Goal: Book appointment/travel/reservation

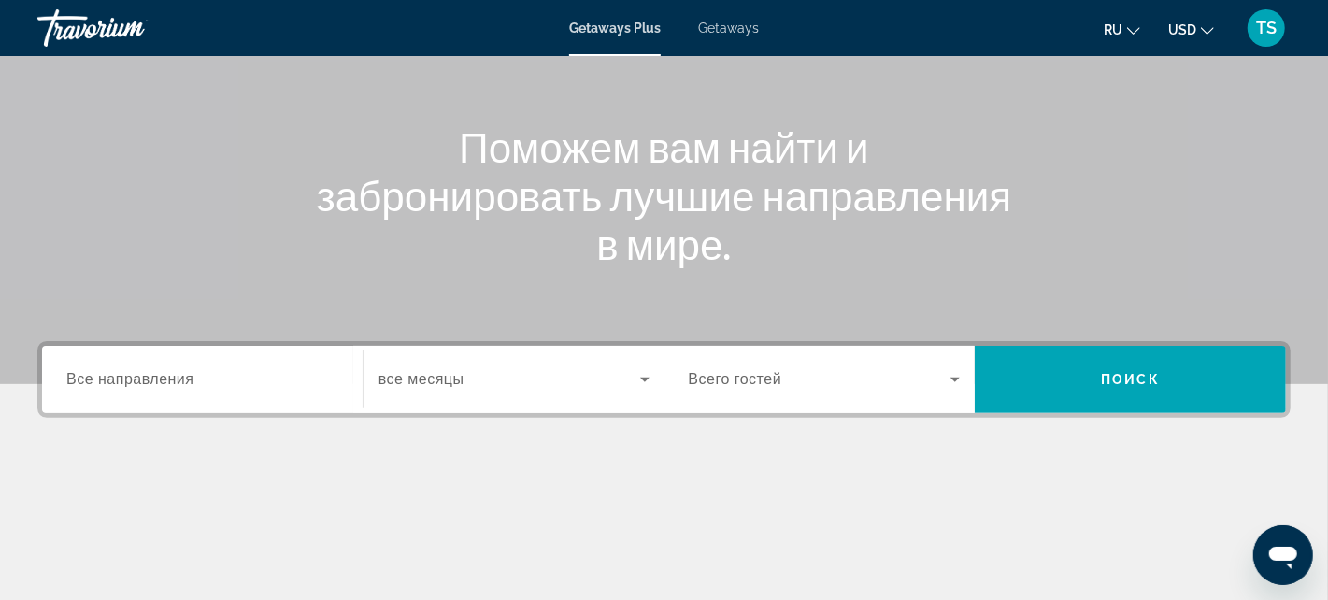
scroll to position [187, 0]
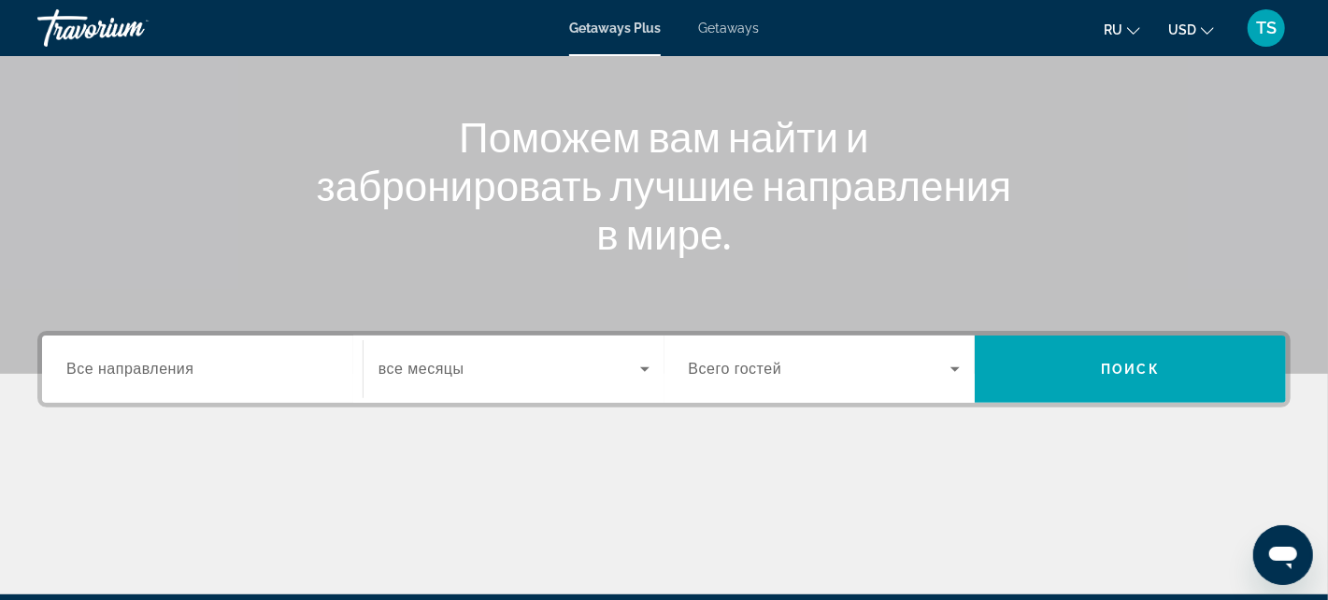
click at [179, 362] on span "Все направления" at bounding box center [130, 369] width 128 height 16
click at [179, 362] on input "Destination Все направления" at bounding box center [202, 370] width 272 height 22
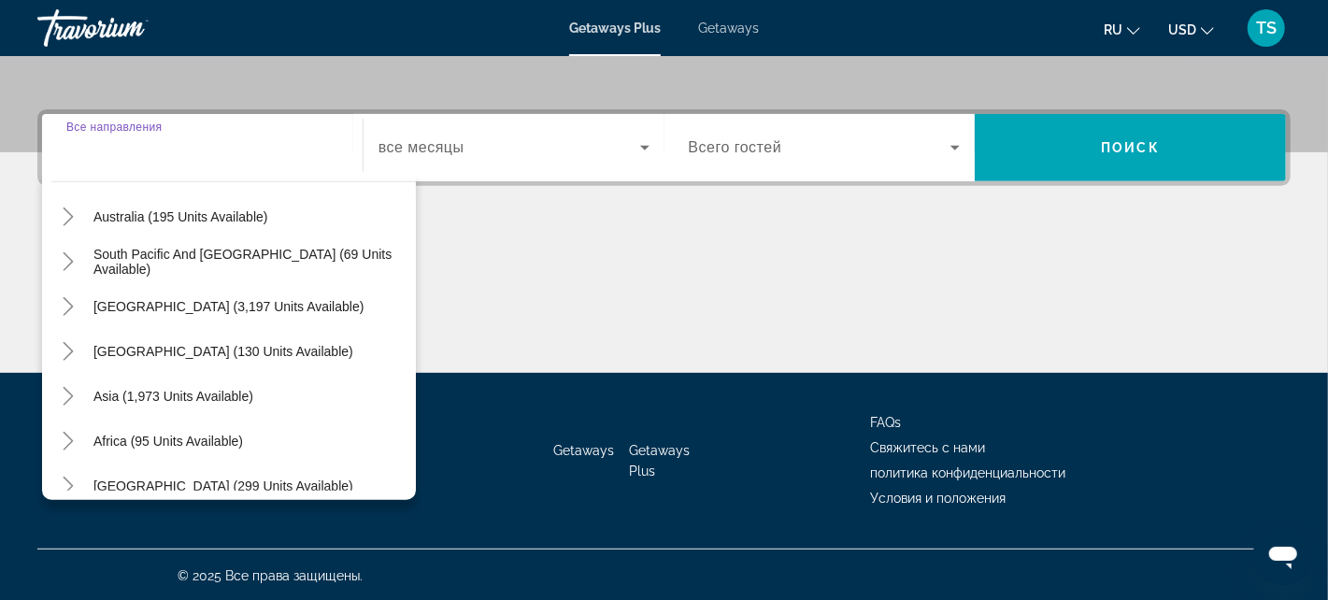
scroll to position [302, 0]
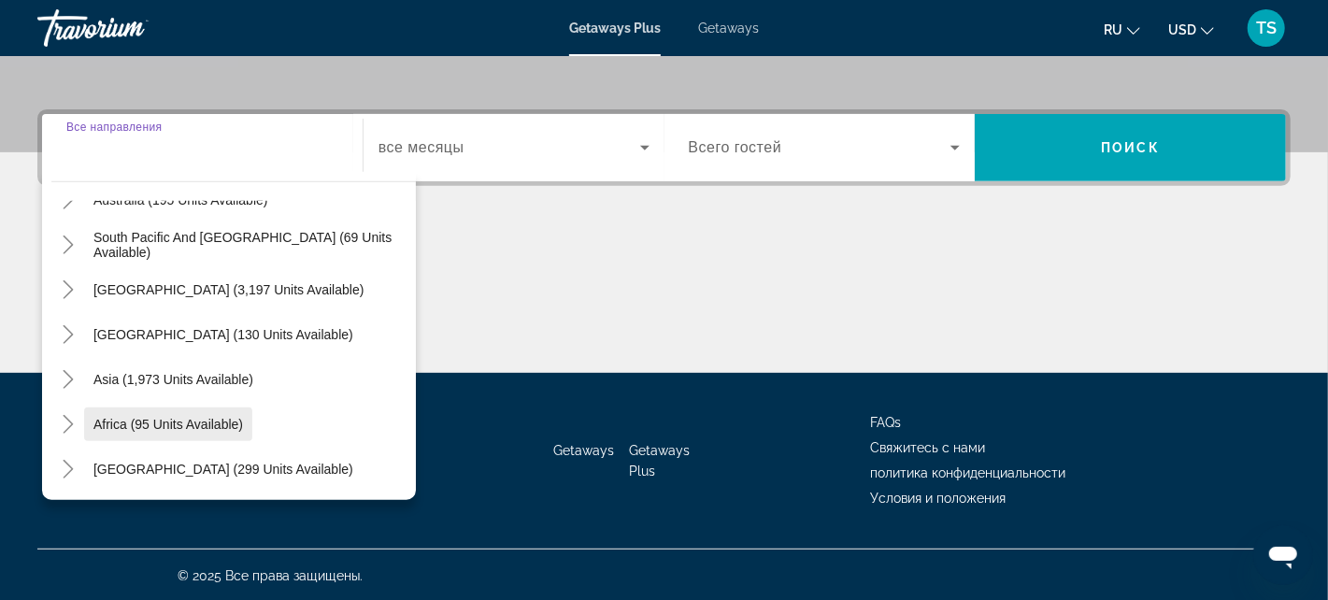
click at [105, 418] on span "Africa (95 units available)" at bounding box center [168, 424] width 150 height 15
type input "**********"
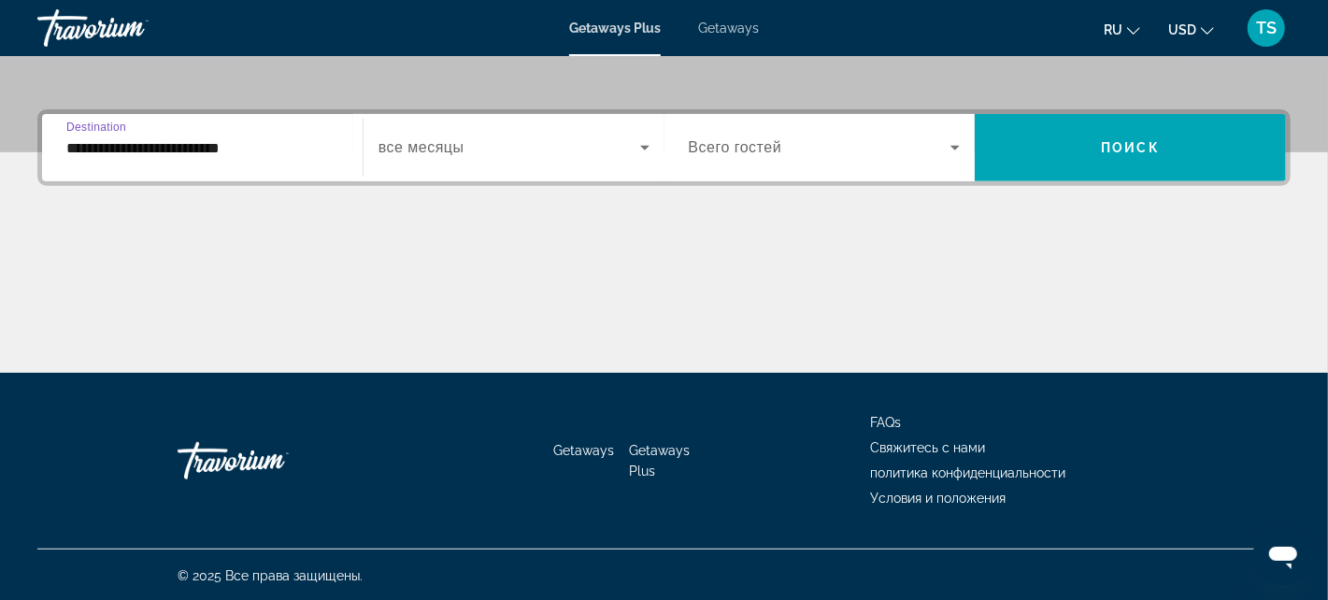
click at [105, 418] on div "Getaways Getaways Plus FAQs Свяжитесь с нами политика конфиденциальности Услови…" at bounding box center [664, 461] width 1254 height 176
click at [642, 139] on icon "Search widget" at bounding box center [645, 147] width 22 height 22
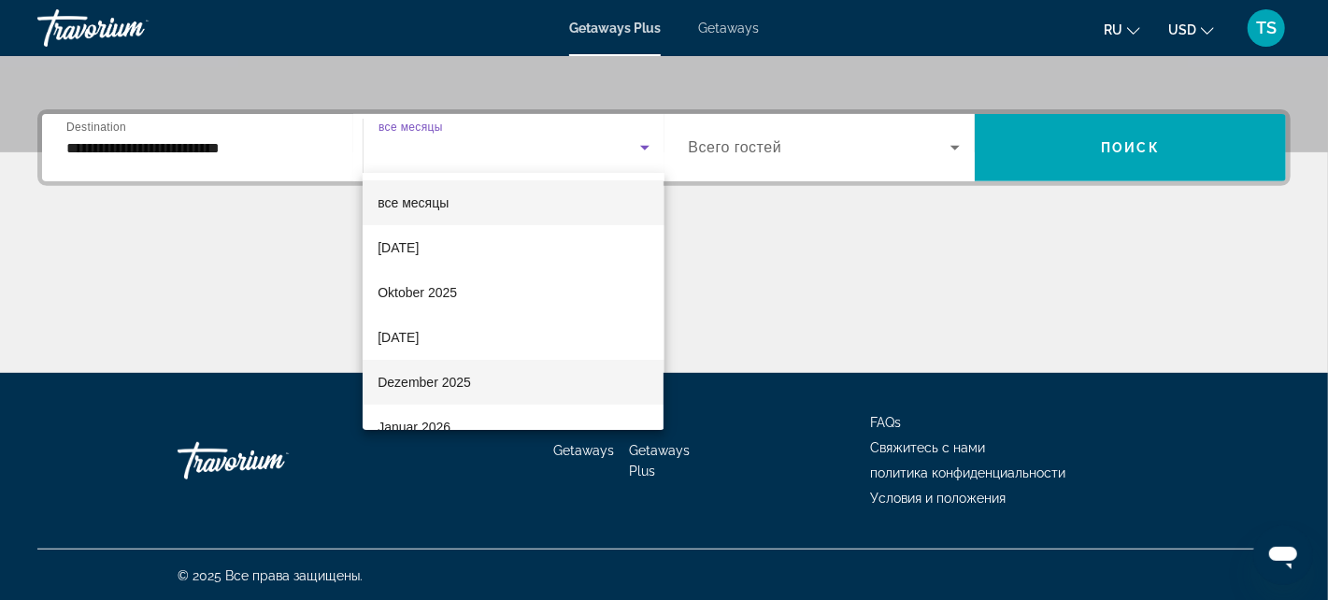
scroll to position [93, 0]
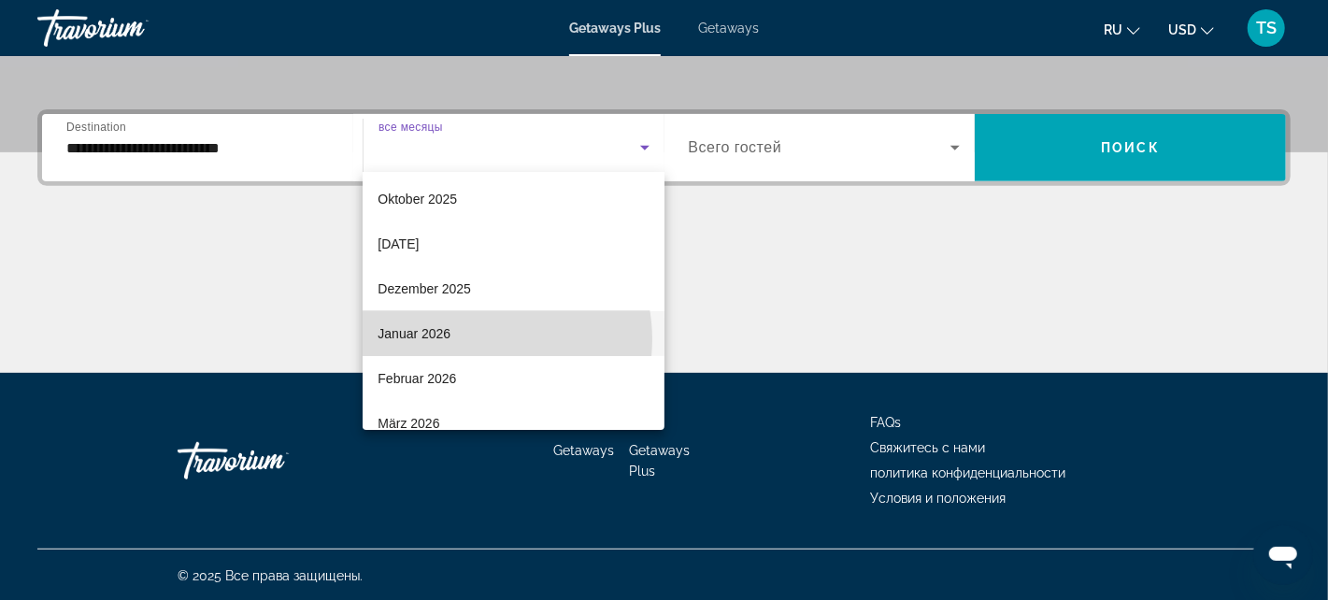
click at [477, 339] on mat-option "Januar 2026" at bounding box center [513, 333] width 301 height 45
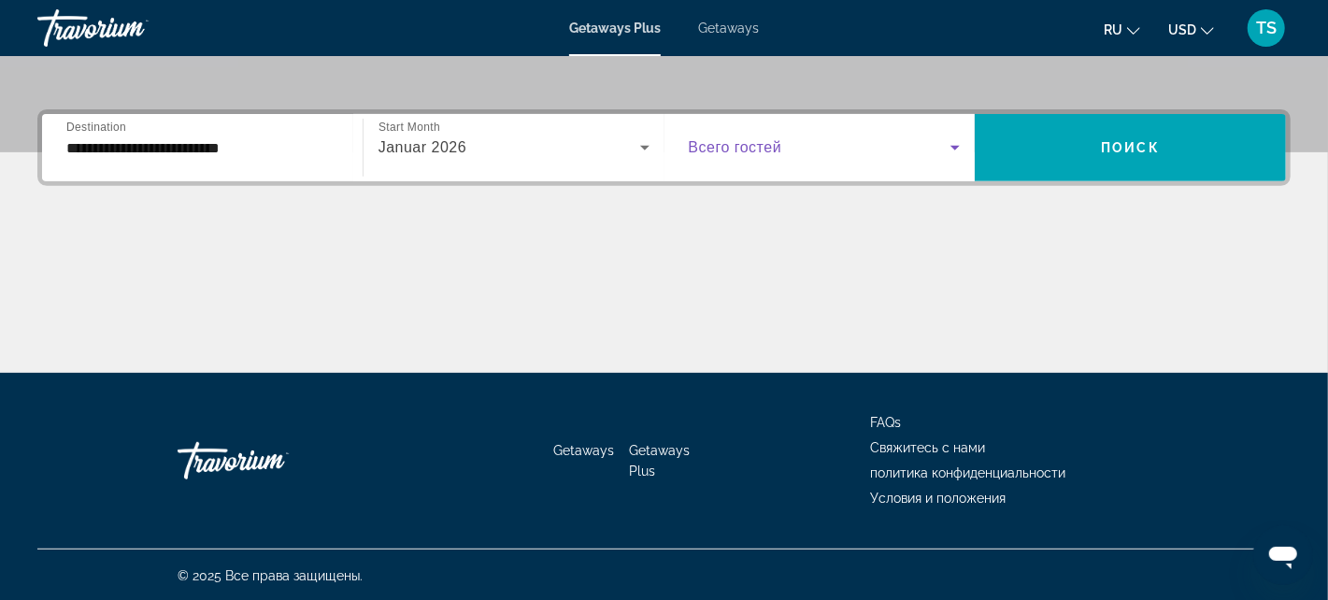
click at [925, 150] on span "Search widget" at bounding box center [820, 147] width 263 height 22
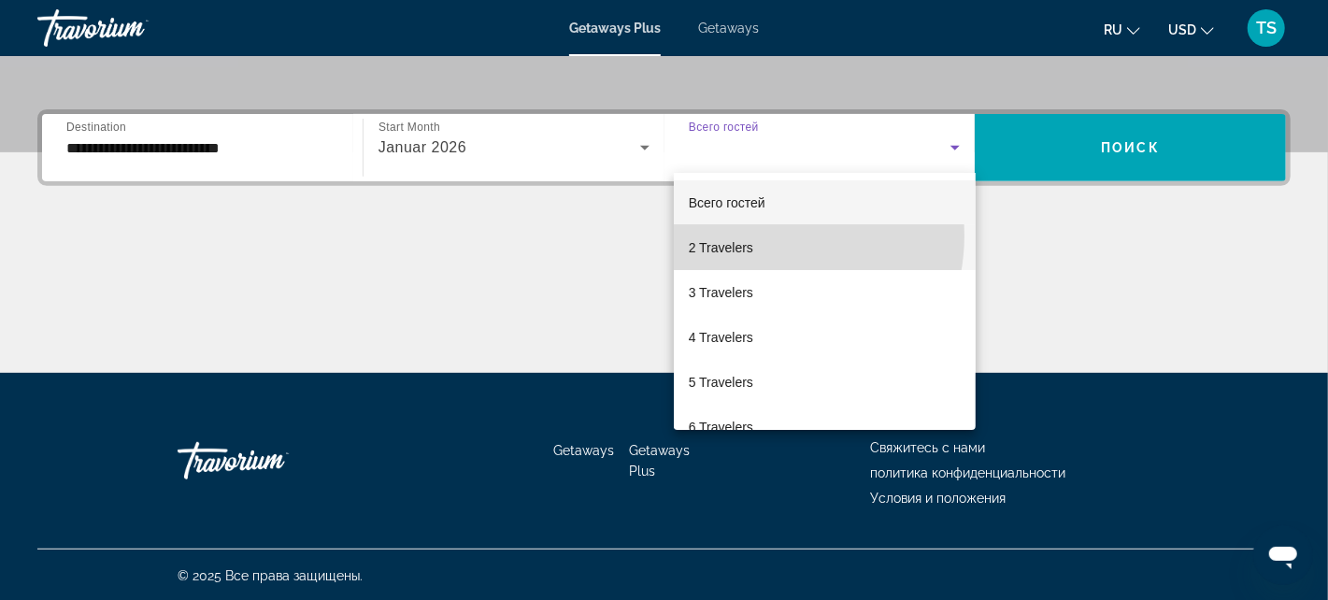
click at [760, 236] on mat-option "2 Travelers" at bounding box center [825, 247] width 302 height 45
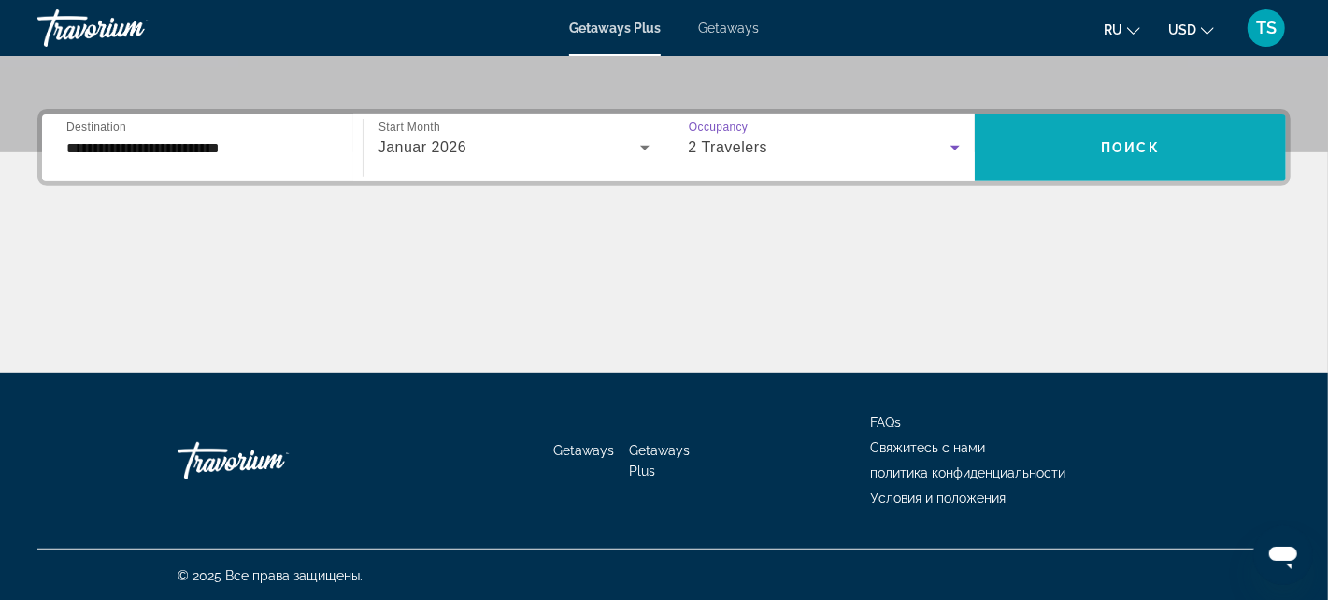
click at [1203, 142] on span "Search widget" at bounding box center [1130, 147] width 311 height 45
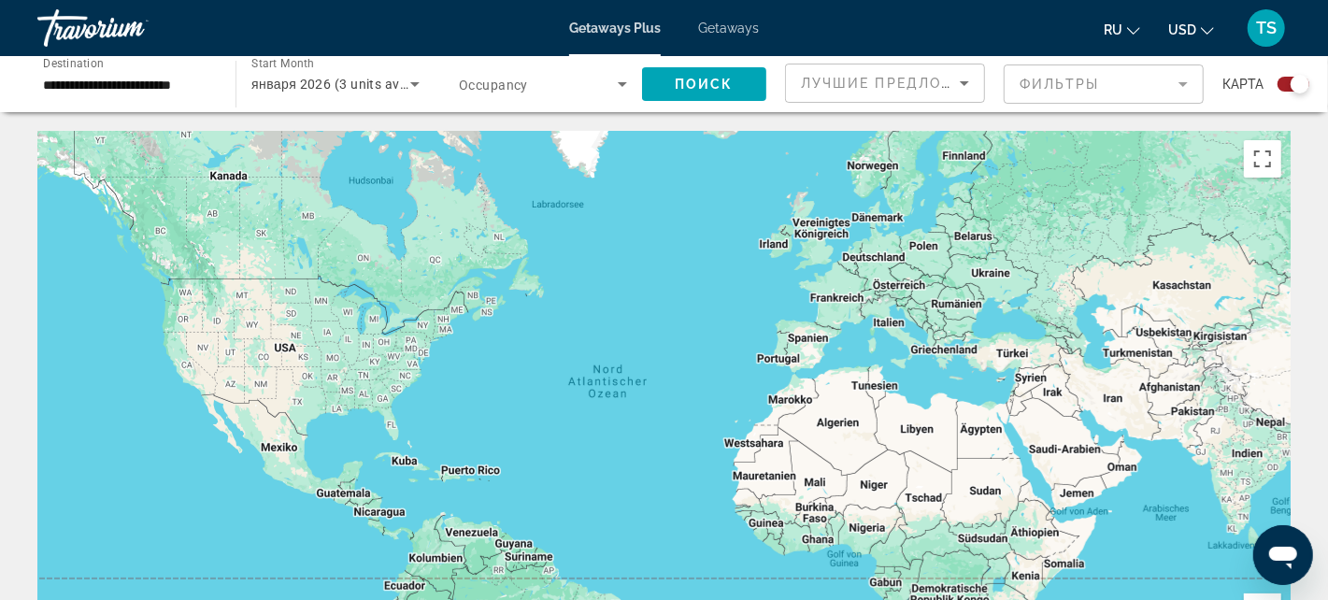
click at [1287, 81] on div "Search widget" at bounding box center [1294, 84] width 32 height 15
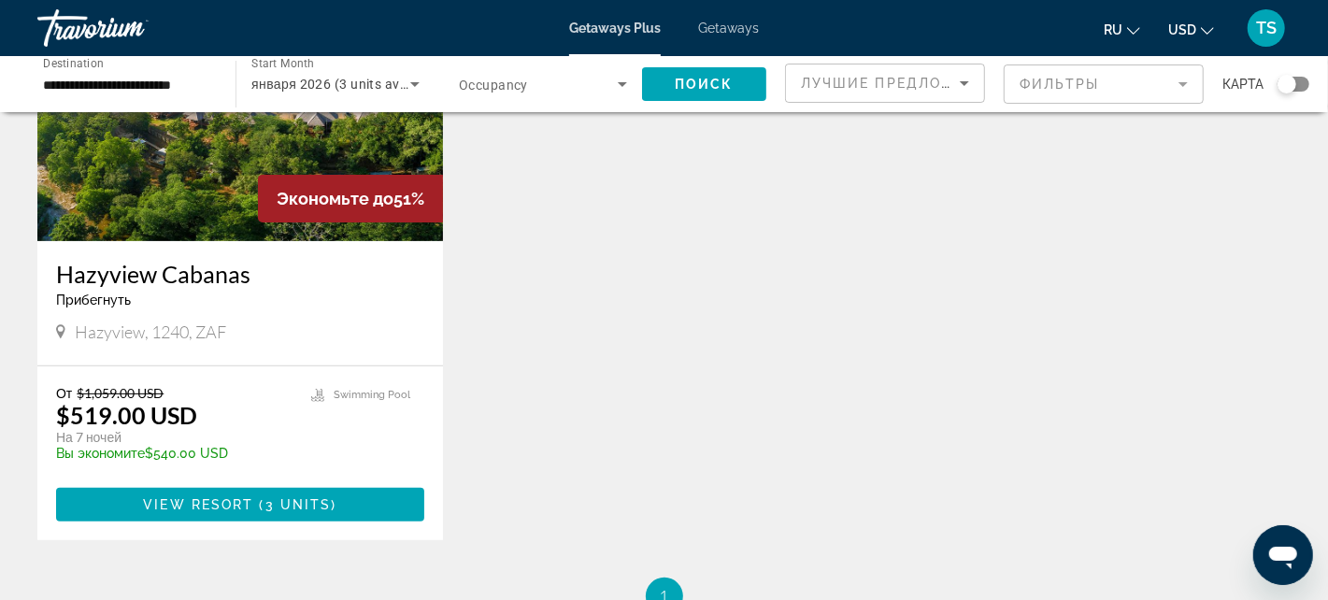
scroll to position [142, 0]
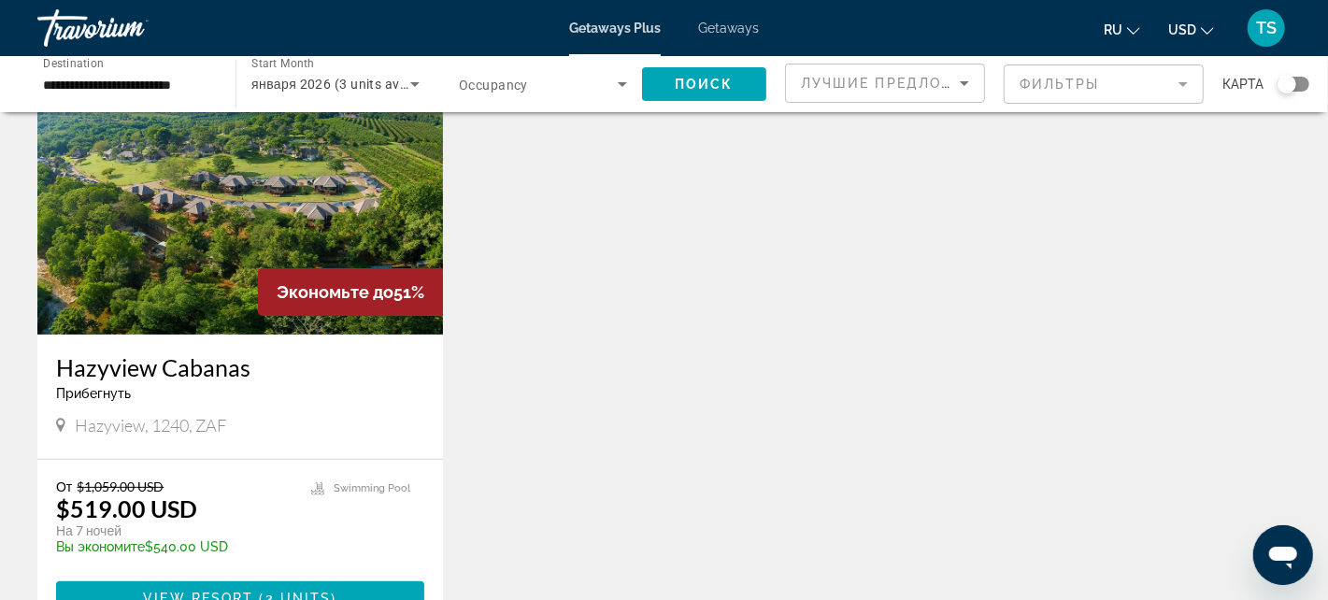
click at [739, 22] on span "Getaways" at bounding box center [728, 28] width 61 height 15
click at [0, 0] on div at bounding box center [0, 0] width 0 height 0
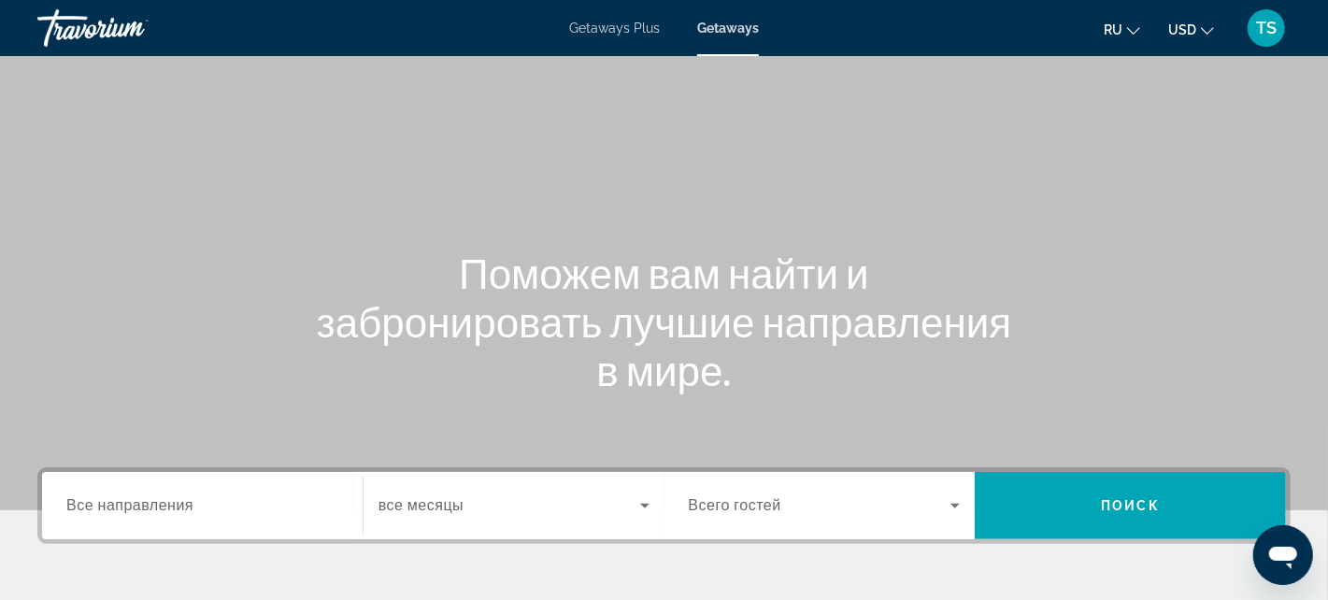
scroll to position [93, 0]
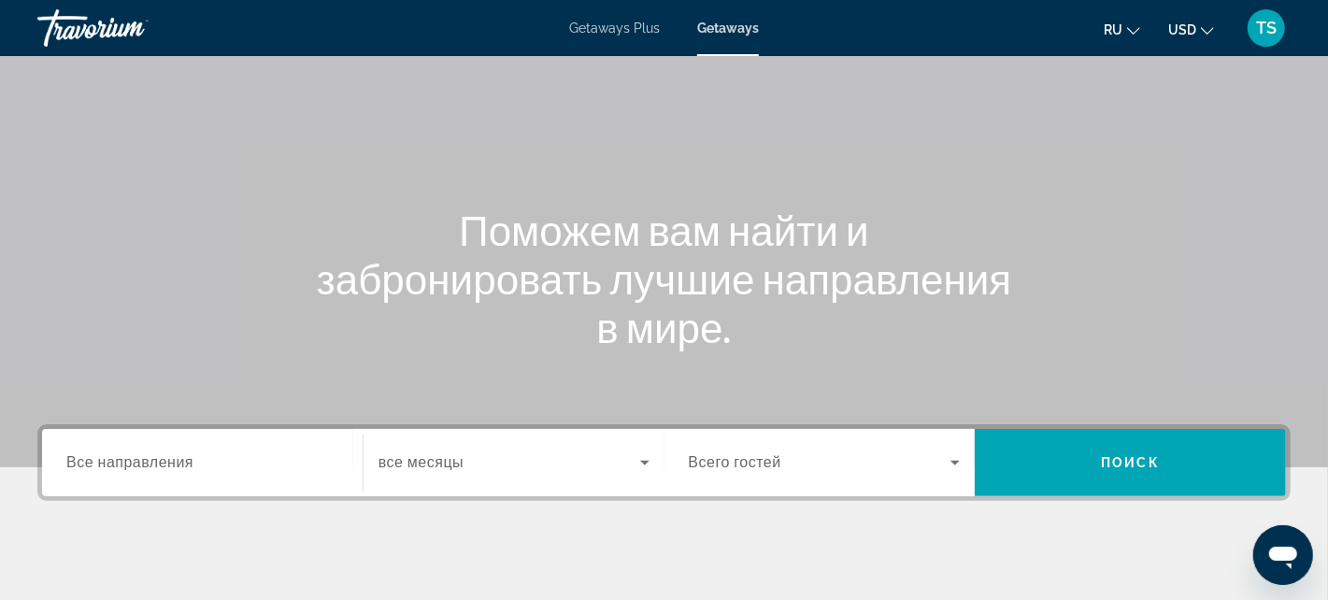
click at [153, 458] on span "Все направления" at bounding box center [129, 462] width 127 height 18
click at [153, 458] on input "Destination Все направления" at bounding box center [202, 463] width 272 height 22
click at [153, 458] on div "Destination Все направления" at bounding box center [202, 463] width 272 height 53
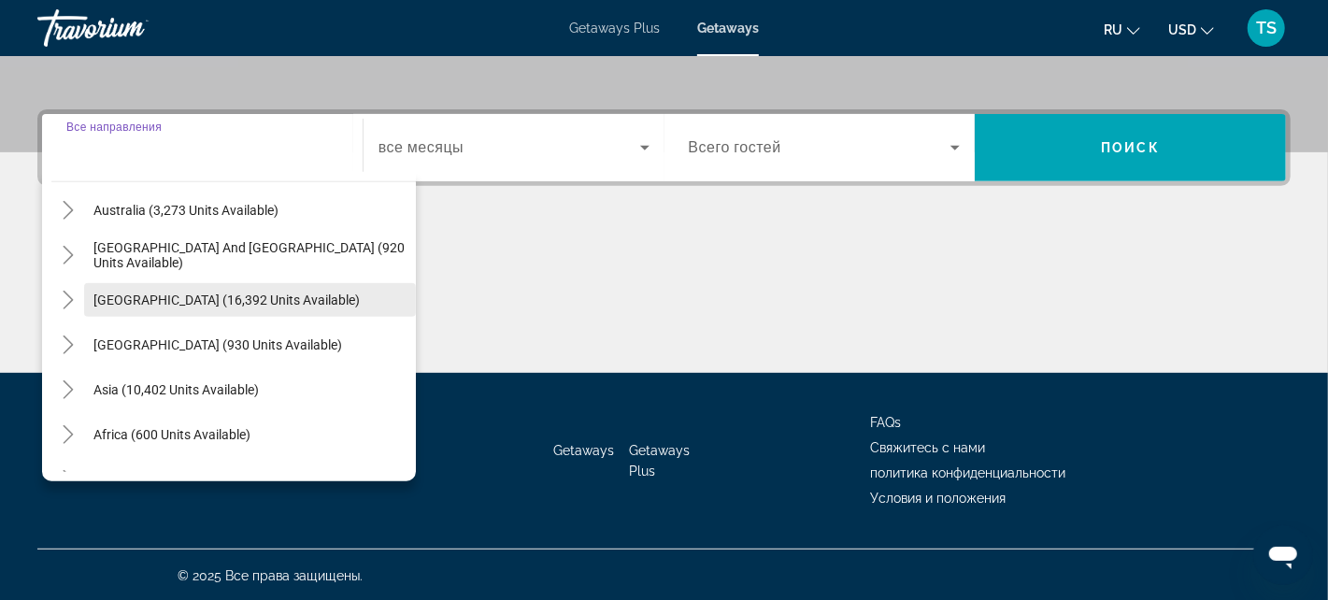
scroll to position [302, 0]
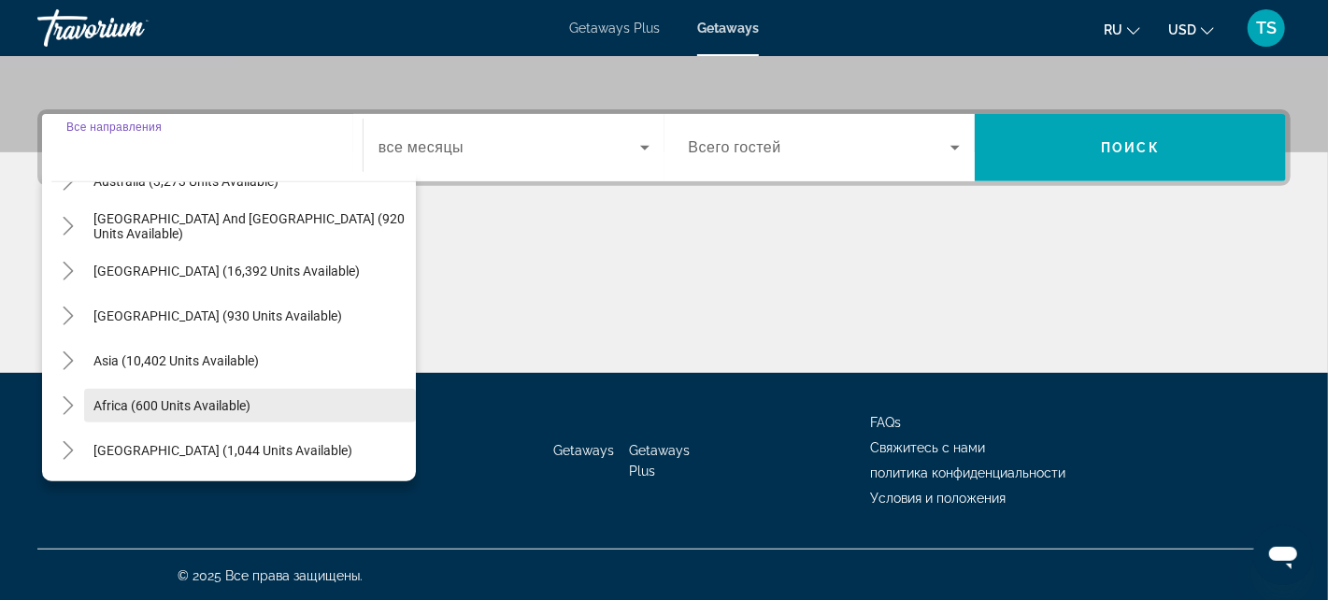
click at [162, 391] on span "Search widget" at bounding box center [250, 405] width 332 height 45
type input "**********"
click at [162, 391] on div "Getaways Getaways Plus FAQs Свяжитесь с нами политика конфиденциальности Услови…" at bounding box center [664, 461] width 1254 height 176
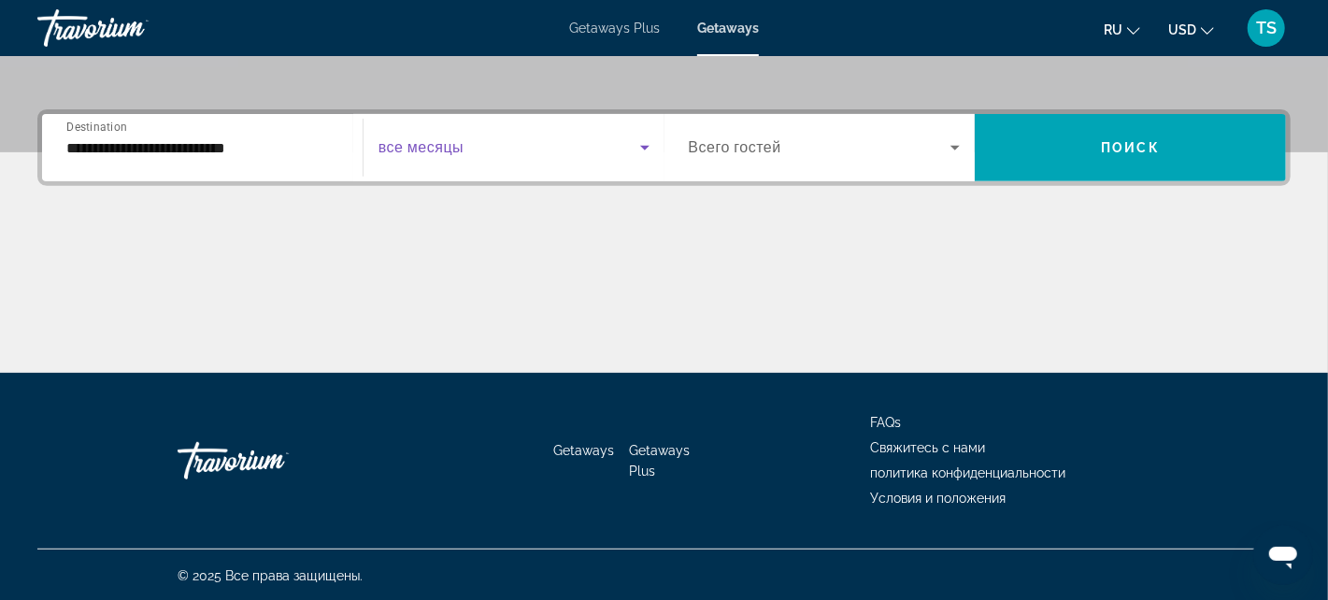
click at [544, 138] on span "Search widget" at bounding box center [510, 147] width 262 height 22
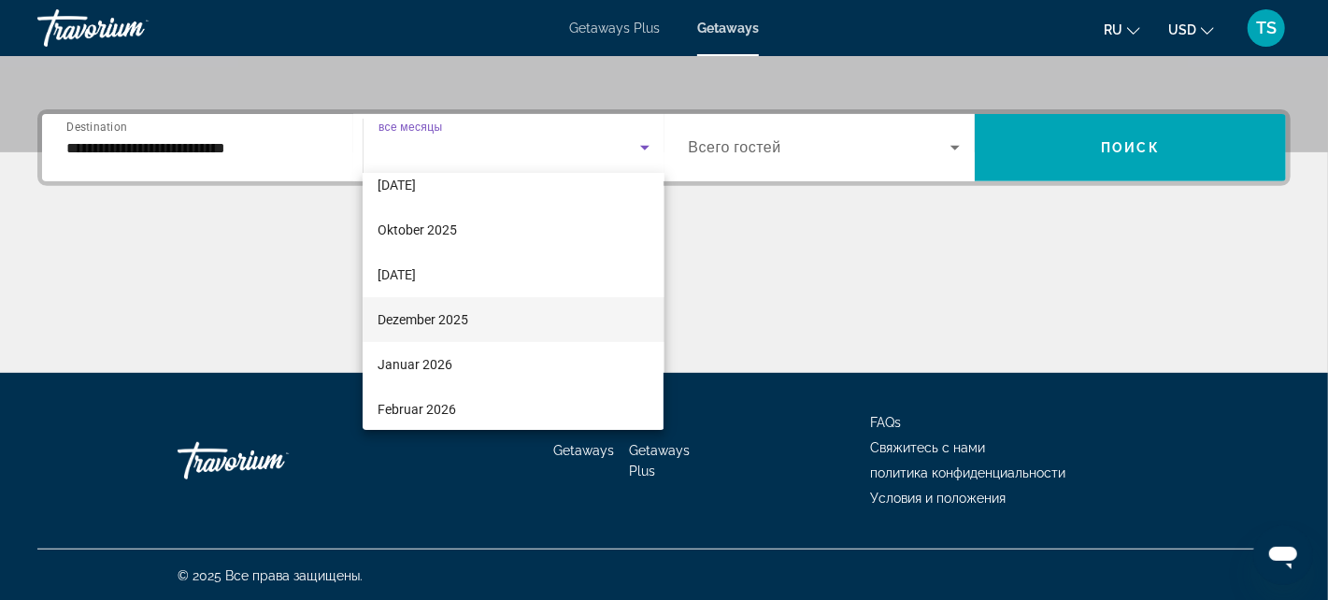
scroll to position [93, 0]
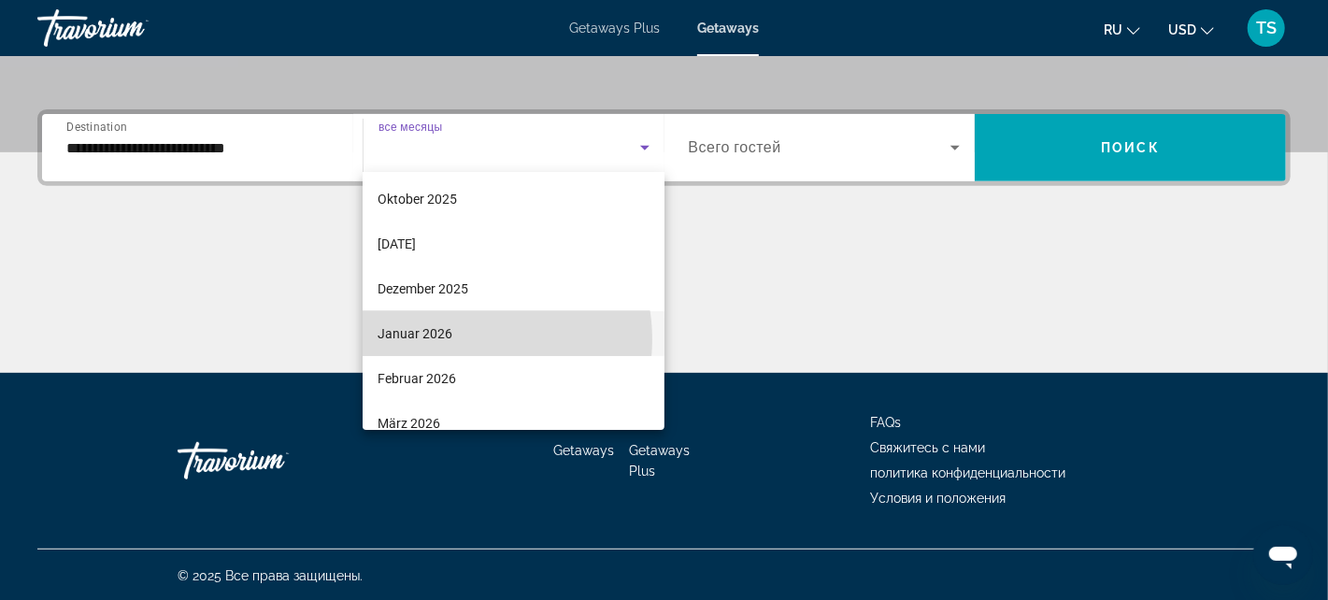
click at [464, 339] on mat-option "Januar 2026" at bounding box center [513, 333] width 301 height 45
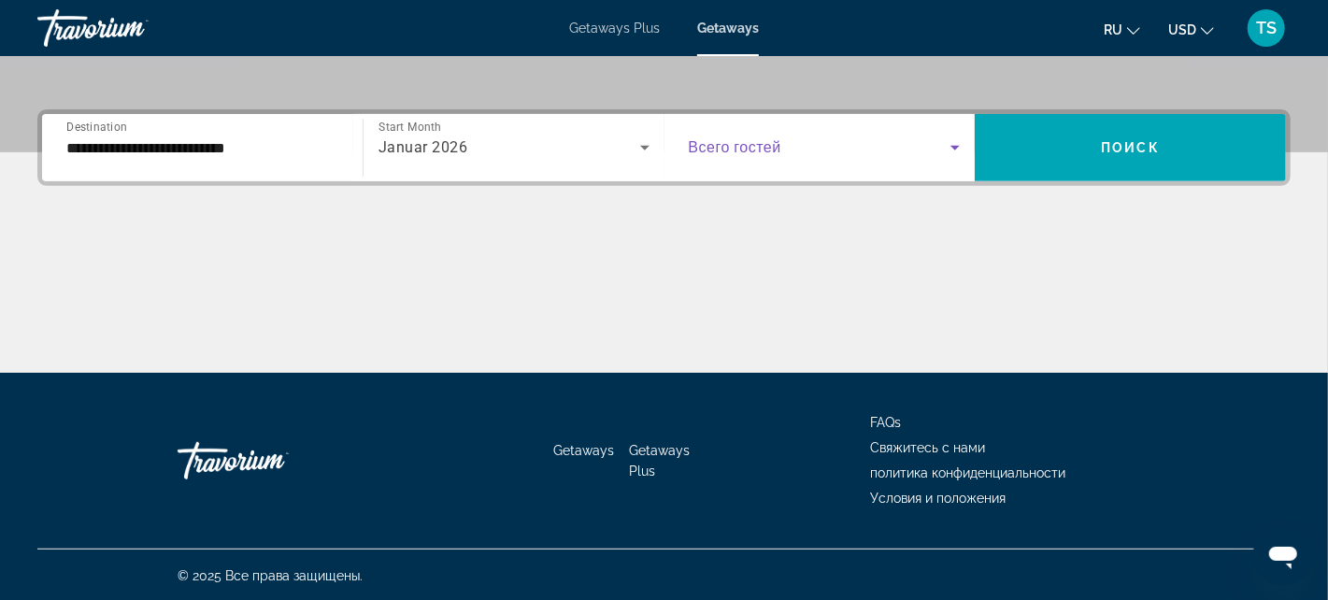
click at [800, 136] on span "Search widget" at bounding box center [820, 147] width 263 height 22
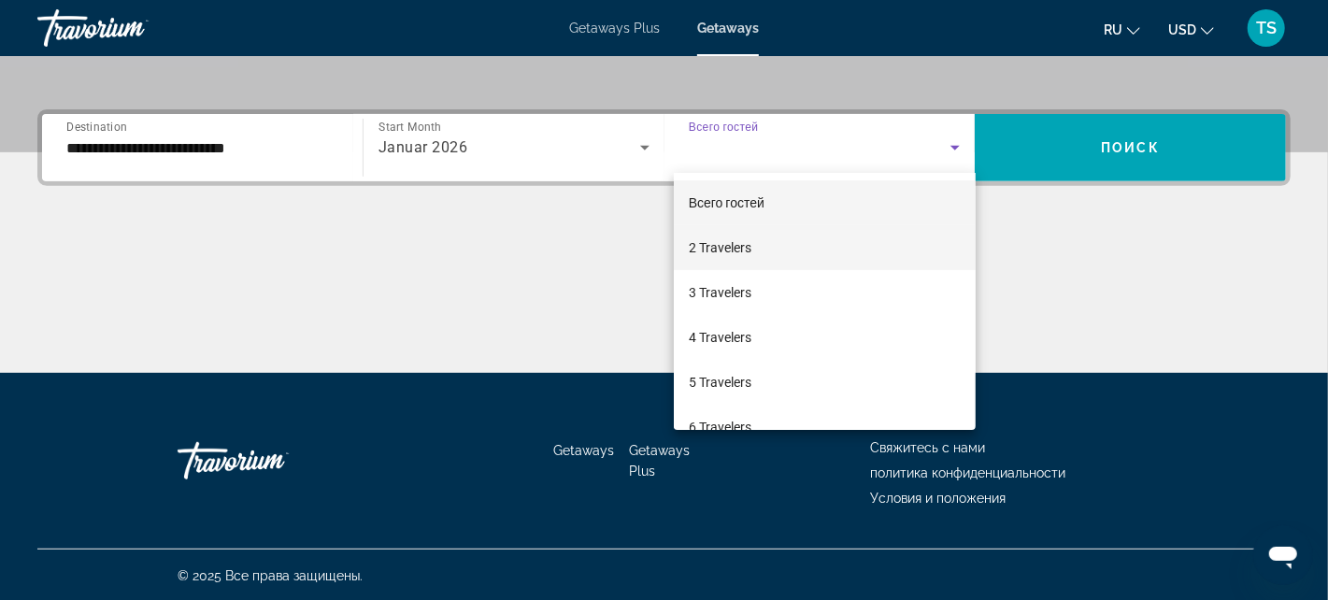
click at [722, 252] on span "2 Travelers" at bounding box center [720, 248] width 63 height 22
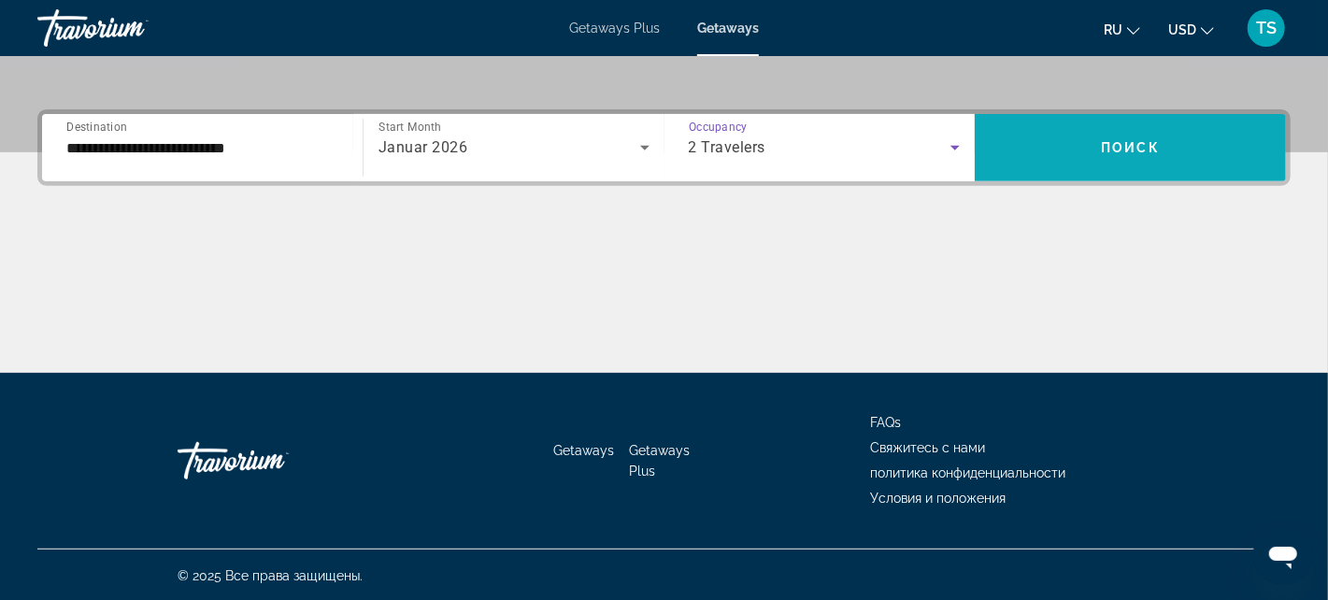
click at [1075, 153] on span "Search widget" at bounding box center [1130, 147] width 311 height 45
